Goal: Information Seeking & Learning: Learn about a topic

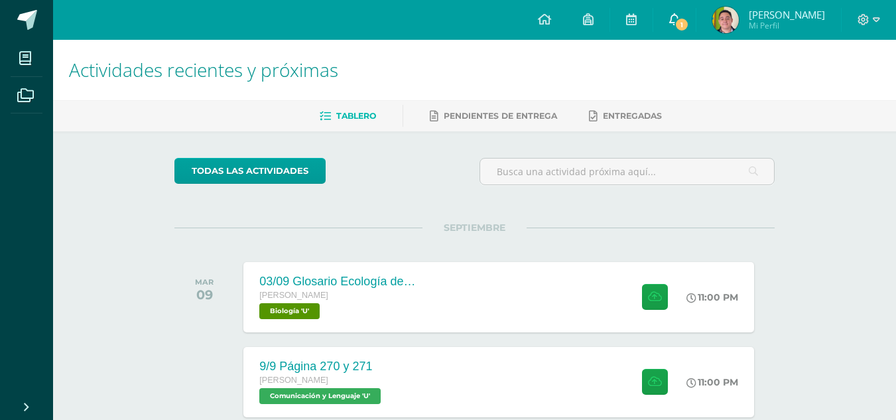
click at [674, 31] on link "1" at bounding box center [675, 20] width 42 height 40
click at [640, 31] on link at bounding box center [631, 20] width 42 height 40
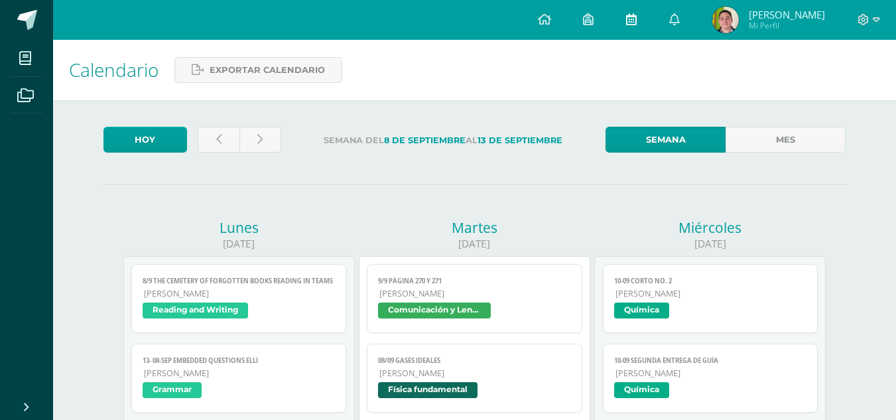
click at [635, 25] on span at bounding box center [631, 20] width 11 height 15
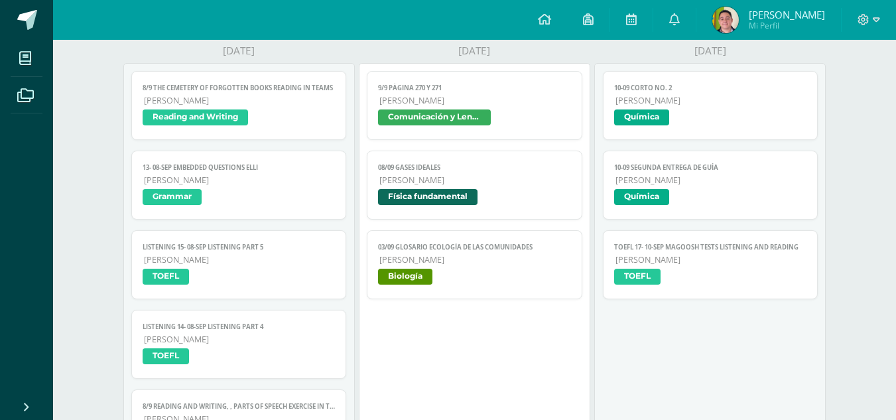
scroll to position [204, 0]
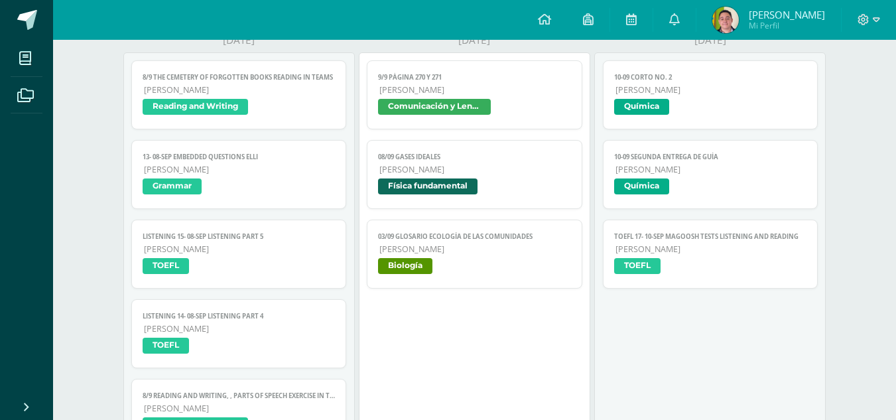
click at [519, 105] on span "Comunicación y Lenguaje" at bounding box center [474, 108] width 193 height 19
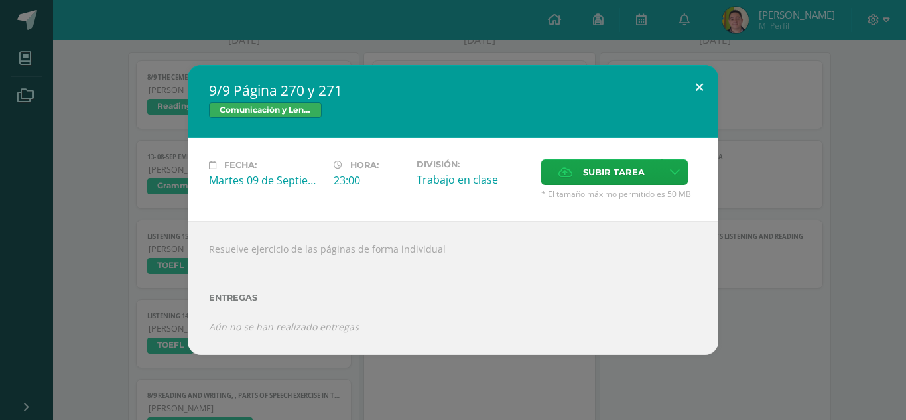
click at [690, 80] on button at bounding box center [700, 87] width 38 height 45
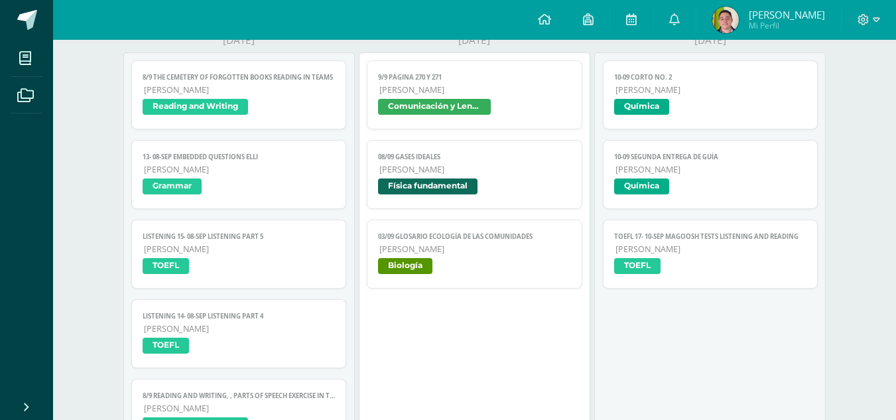
click at [498, 163] on link "08/09 Gases Ideales Quinto Bachillerato Física fundamental" at bounding box center [475, 174] width 216 height 69
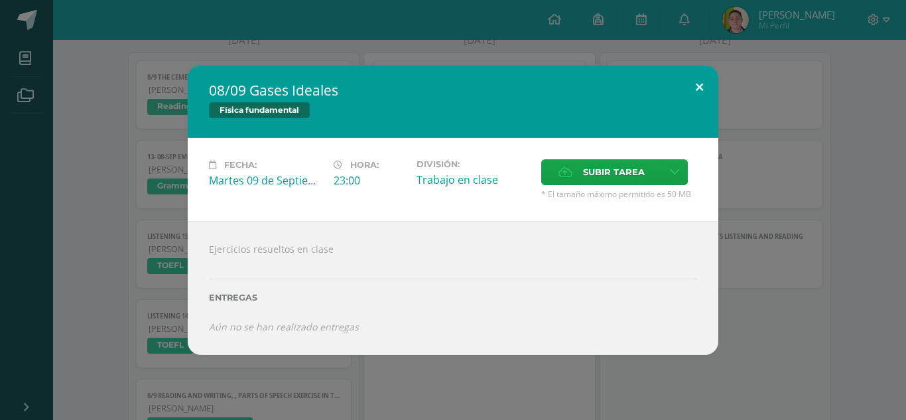
click at [714, 86] on button at bounding box center [700, 87] width 38 height 45
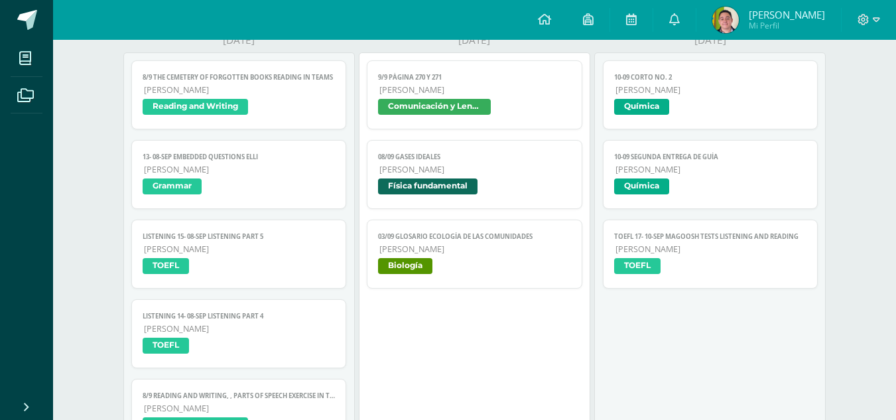
drag, startPoint x: 566, startPoint y: 415, endPoint x: 571, endPoint y: 451, distance: 35.6
click at [715, 253] on span "[PERSON_NAME]" at bounding box center [712, 249] width 192 height 11
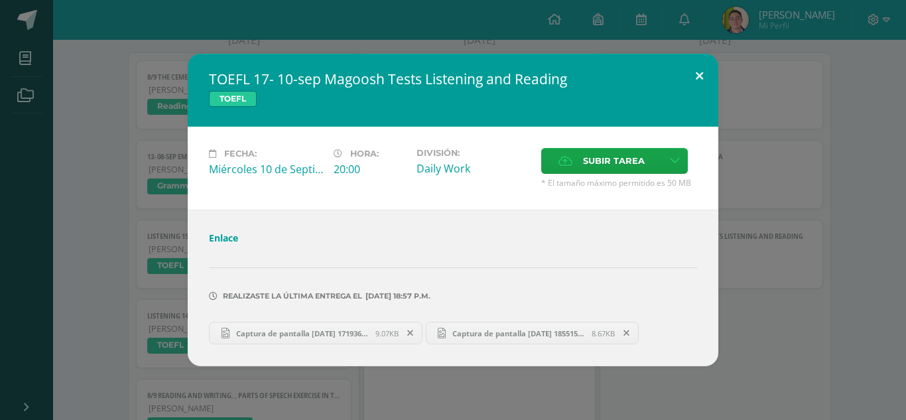
click at [699, 109] on div "TOEFL 17- 10-sep Magoosh Tests Listening and Reading TOEFL" at bounding box center [453, 90] width 531 height 73
click at [692, 70] on button at bounding box center [700, 76] width 38 height 45
